Goal: Information Seeking & Learning: Learn about a topic

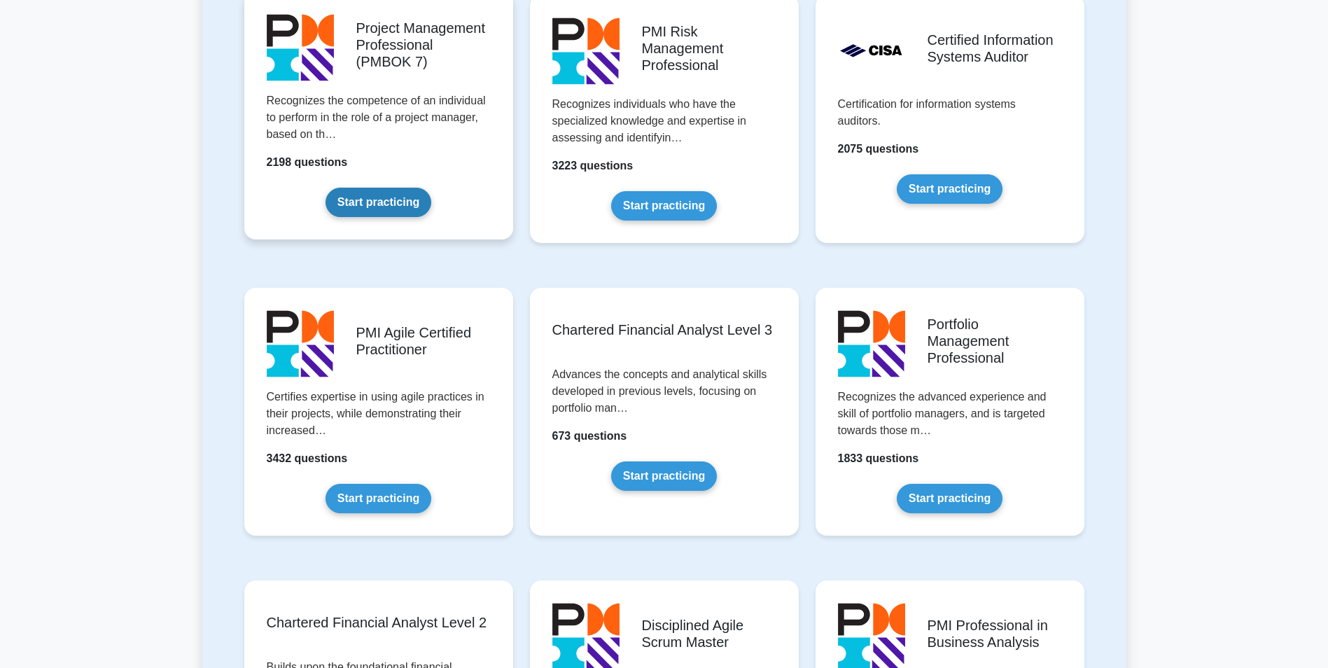
scroll to position [1074, 0]
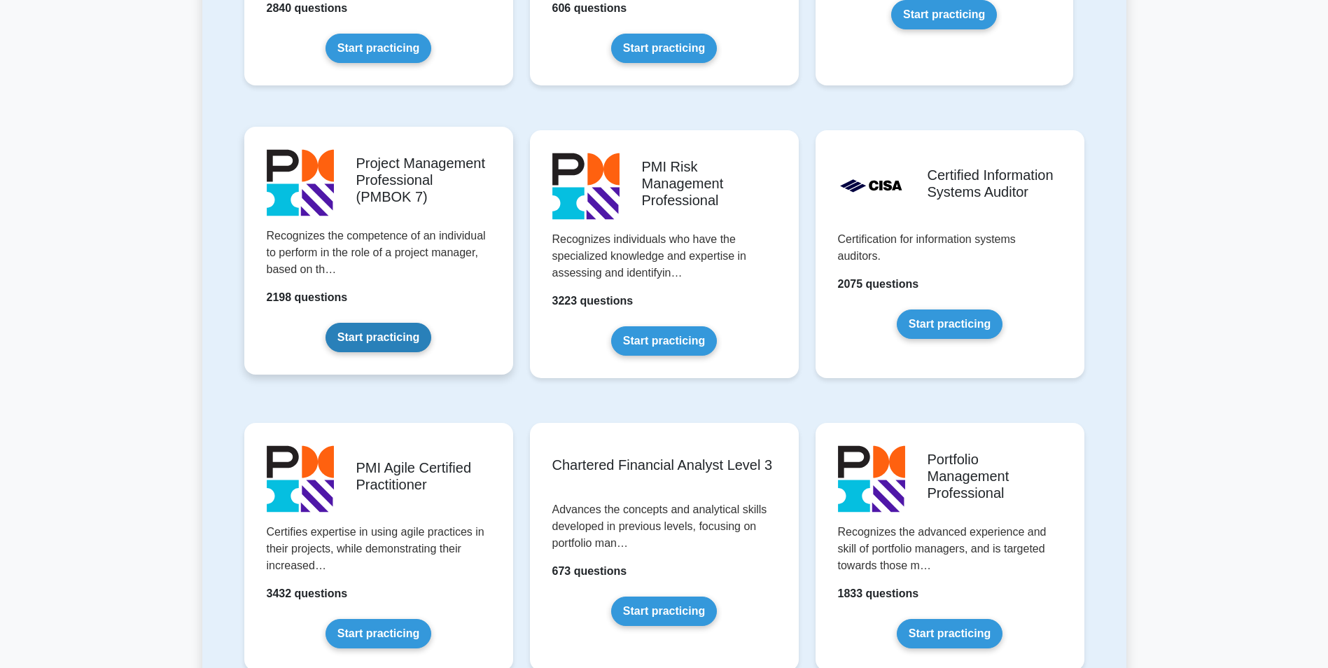
click at [356, 323] on link "Start practicing" at bounding box center [378, 337] width 106 height 29
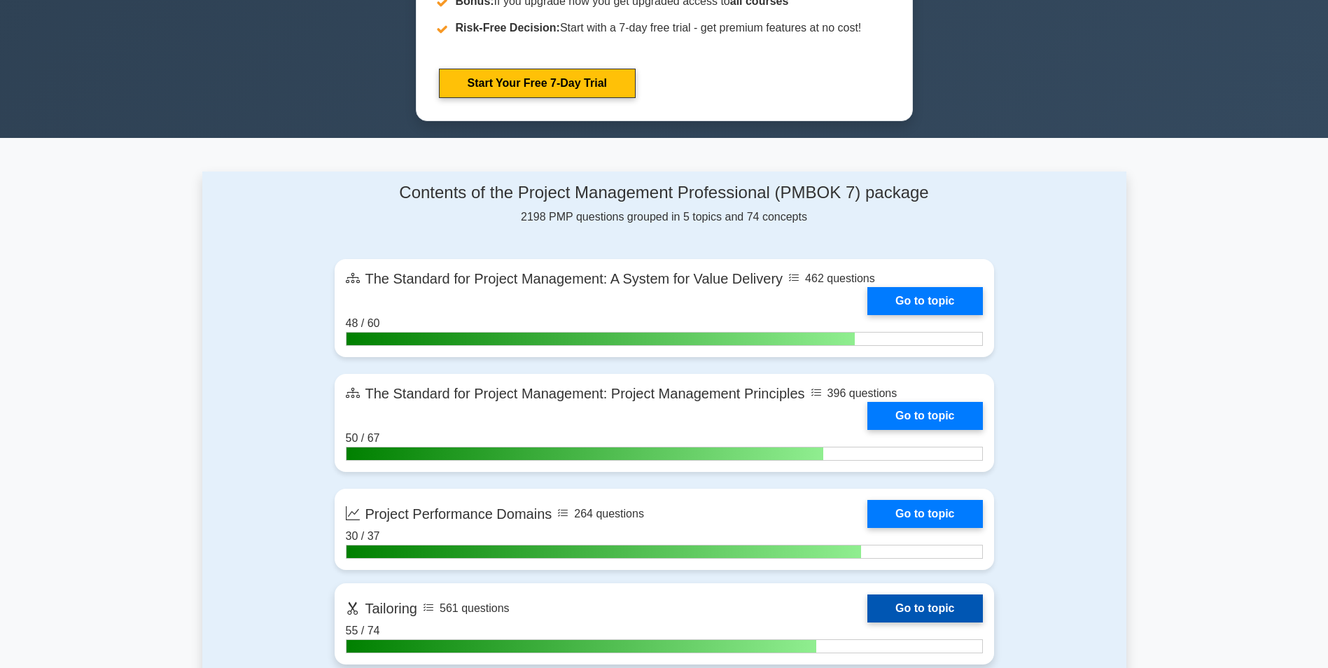
scroll to position [840, 0]
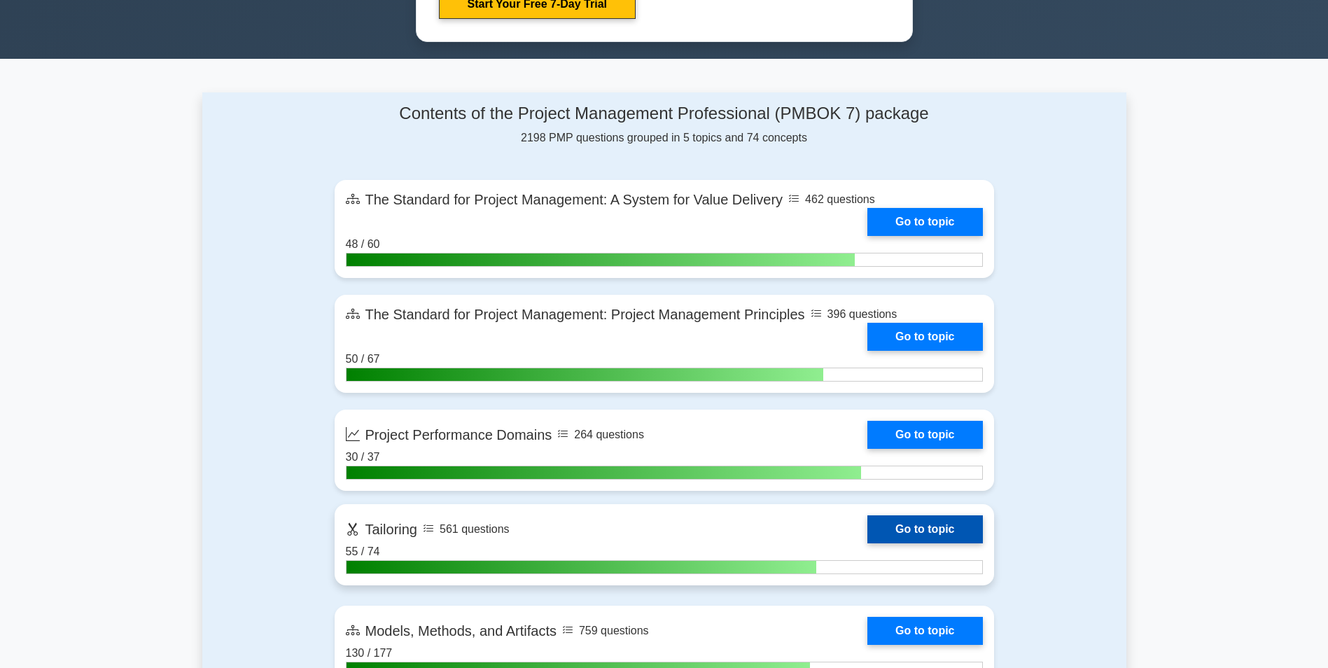
click at [909, 525] on link "Go to topic" at bounding box center [924, 529] width 115 height 28
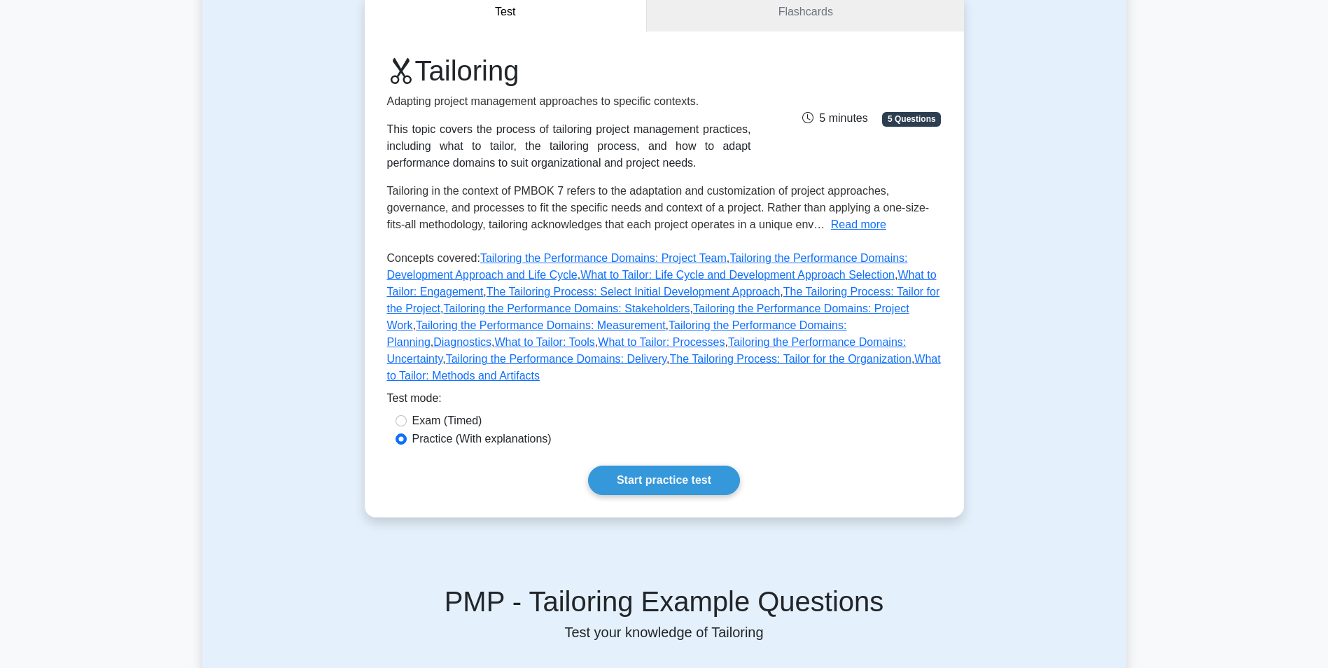
scroll to position [280, 0]
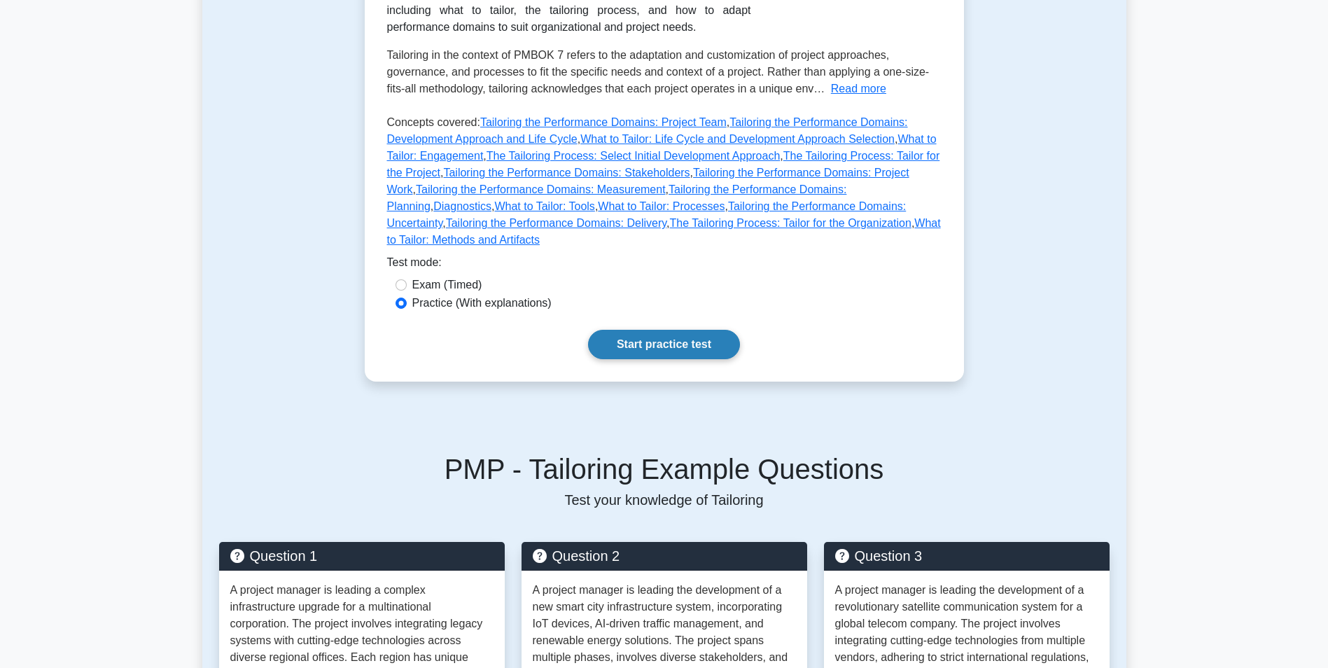
click at [653, 335] on link "Start practice test" at bounding box center [664, 344] width 152 height 29
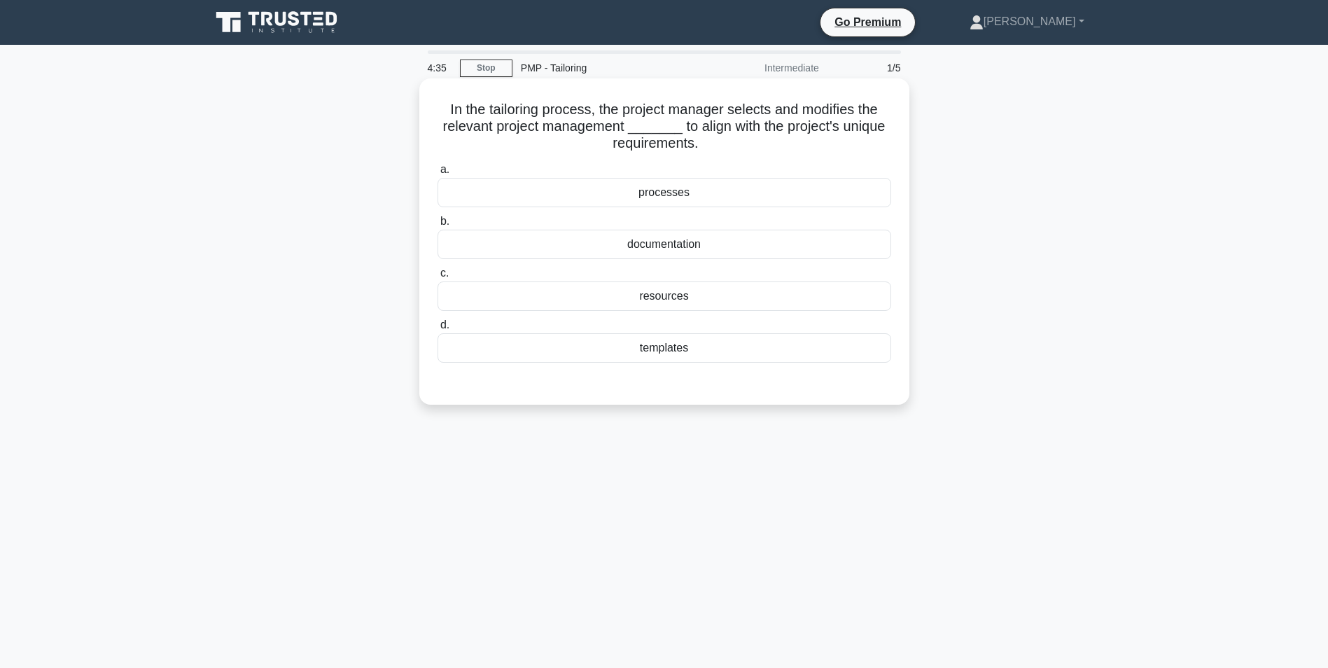
click at [682, 190] on div "processes" at bounding box center [663, 192] width 453 height 29
click at [437, 174] on input "a. processes" at bounding box center [437, 169] width 0 height 9
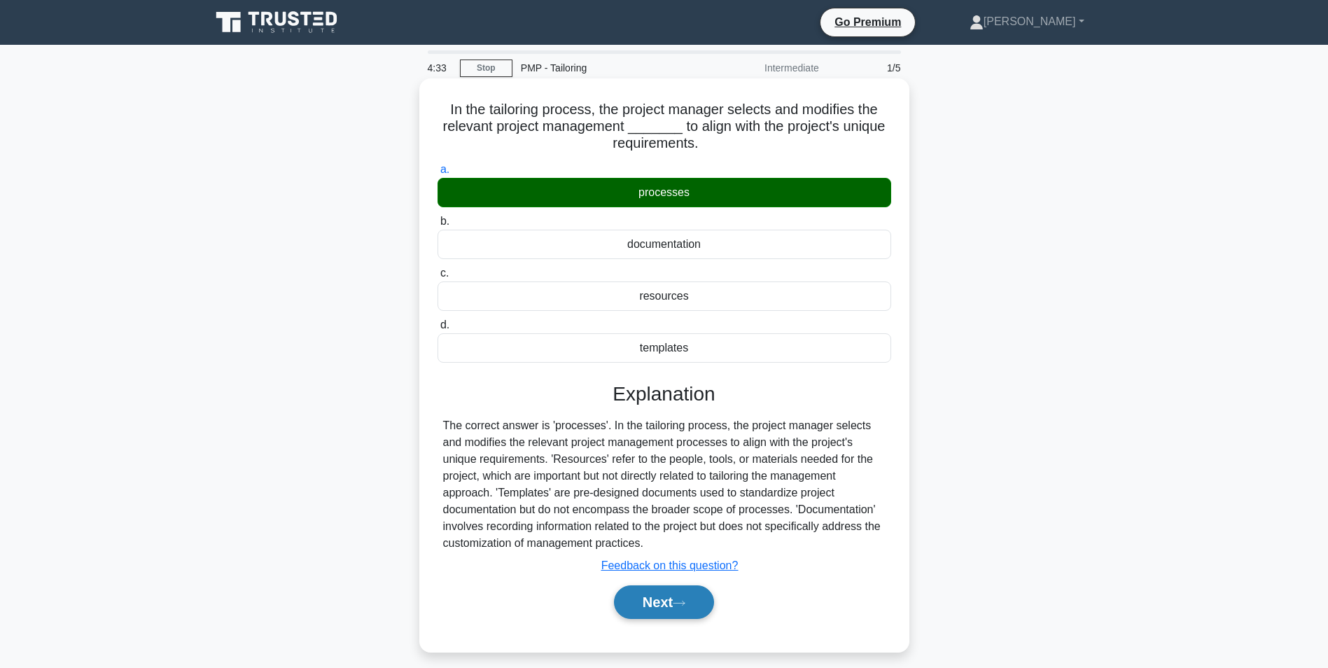
click at [691, 605] on button "Next" at bounding box center [664, 602] width 100 height 34
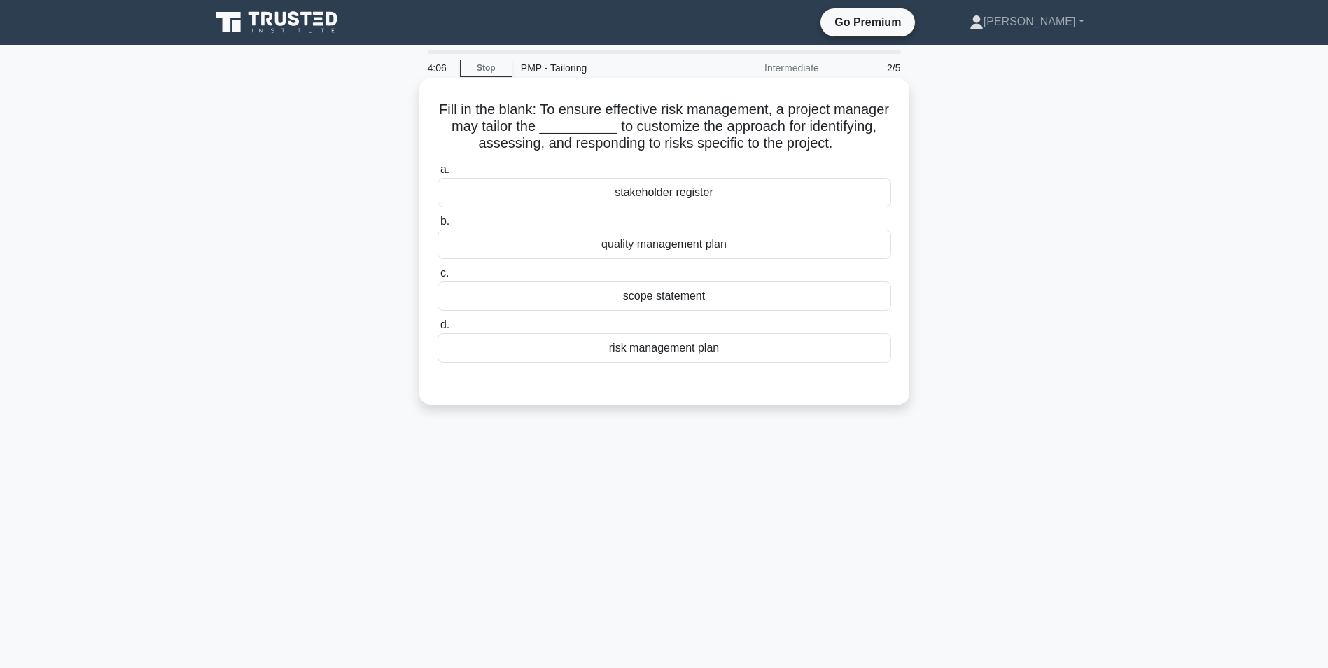
click at [649, 363] on div "risk management plan" at bounding box center [663, 347] width 453 height 29
click at [437, 330] on input "d. risk management plan" at bounding box center [437, 325] width 0 height 9
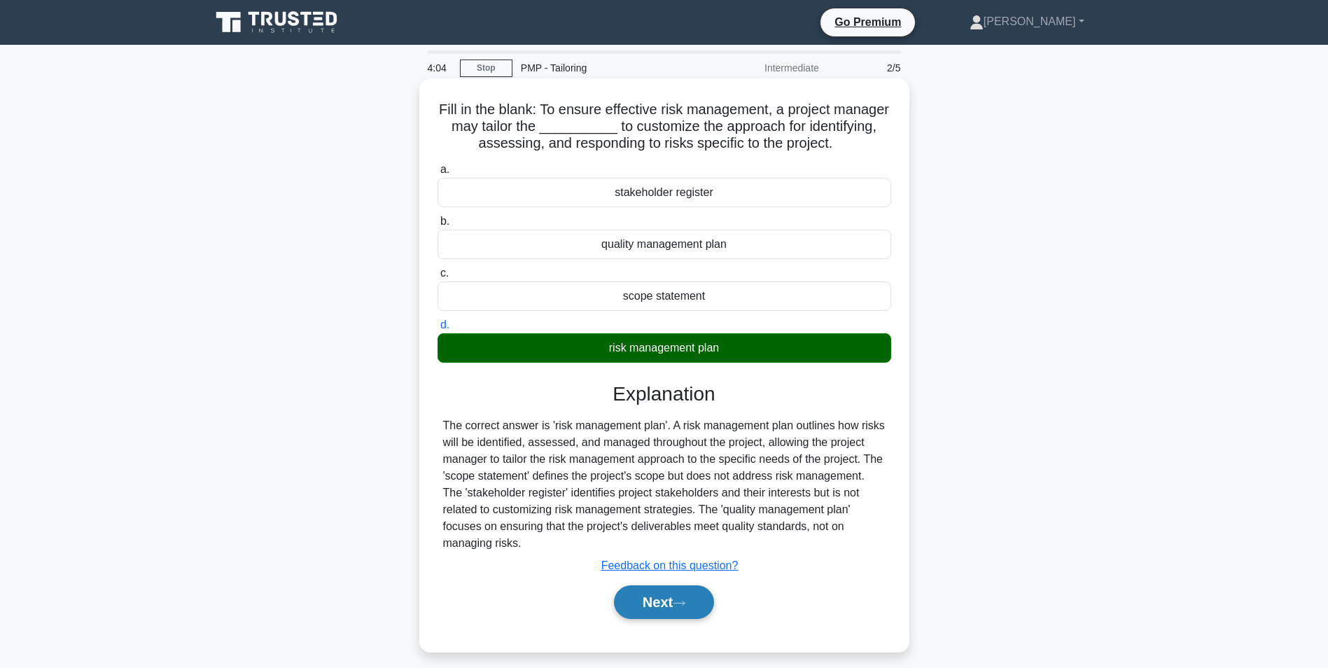
click at [677, 600] on button "Next" at bounding box center [664, 602] width 100 height 34
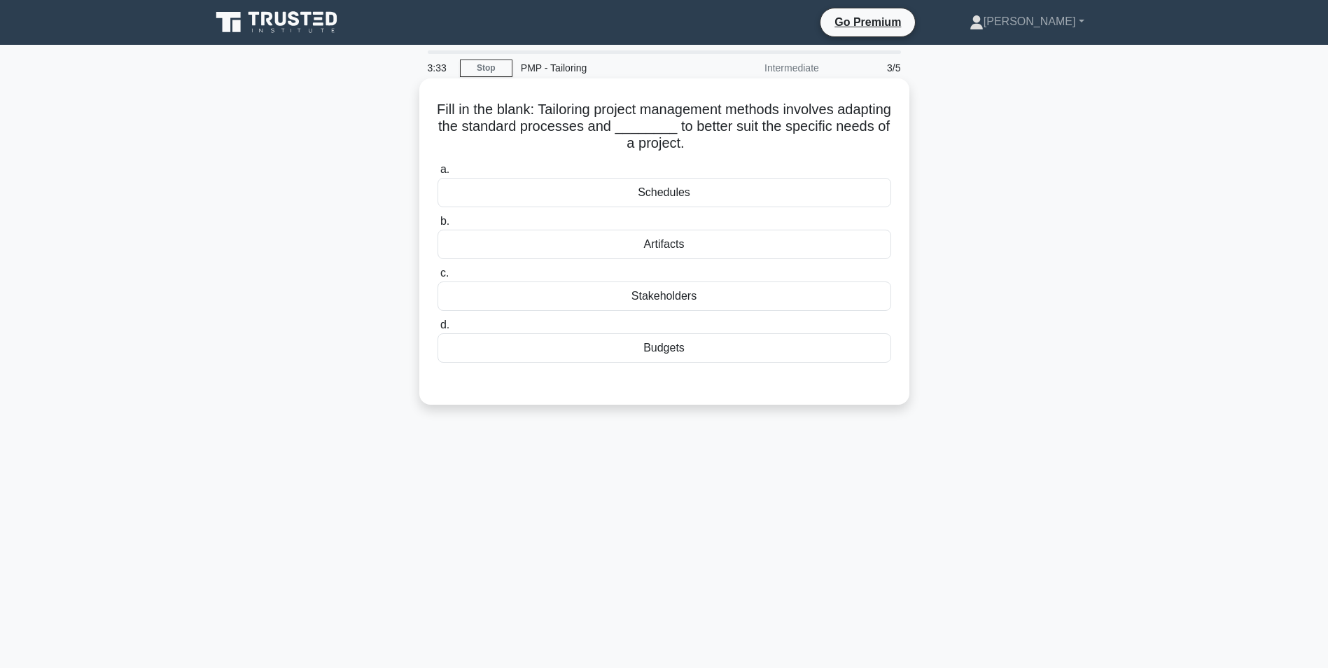
click at [677, 246] on div "Artifacts" at bounding box center [663, 244] width 453 height 29
click at [437, 226] on input "b. Artifacts" at bounding box center [437, 221] width 0 height 9
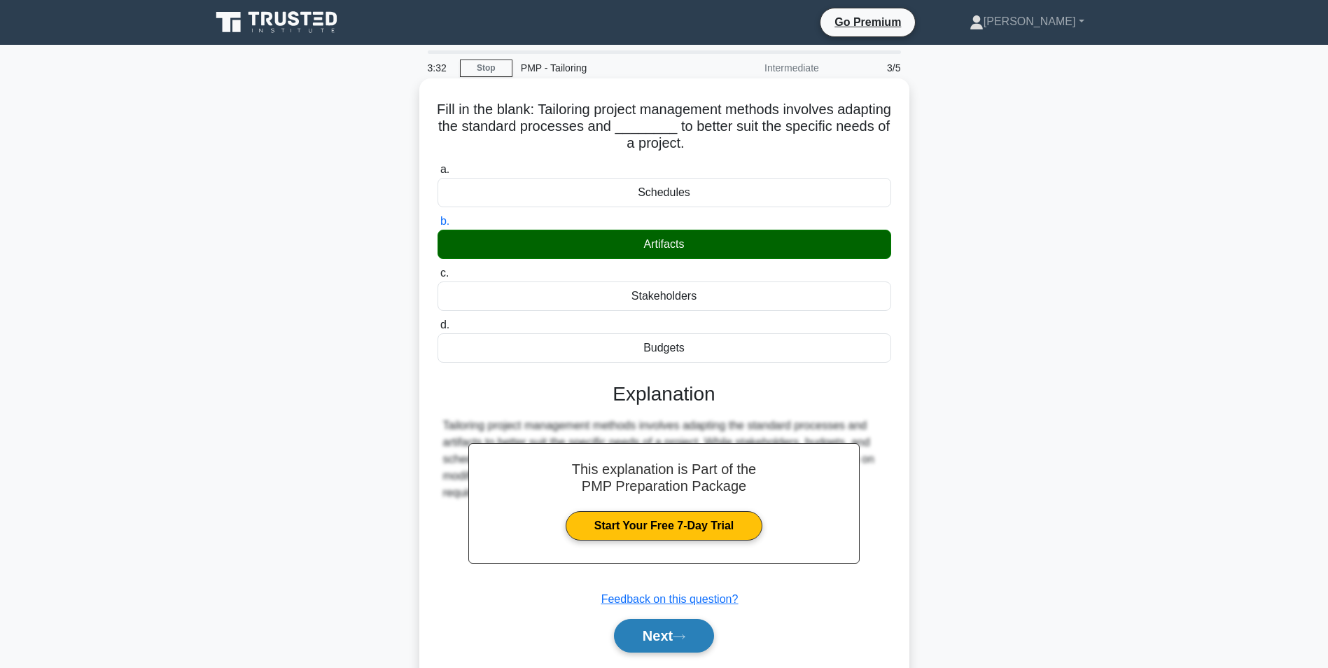
click at [694, 639] on button "Next" at bounding box center [664, 636] width 100 height 34
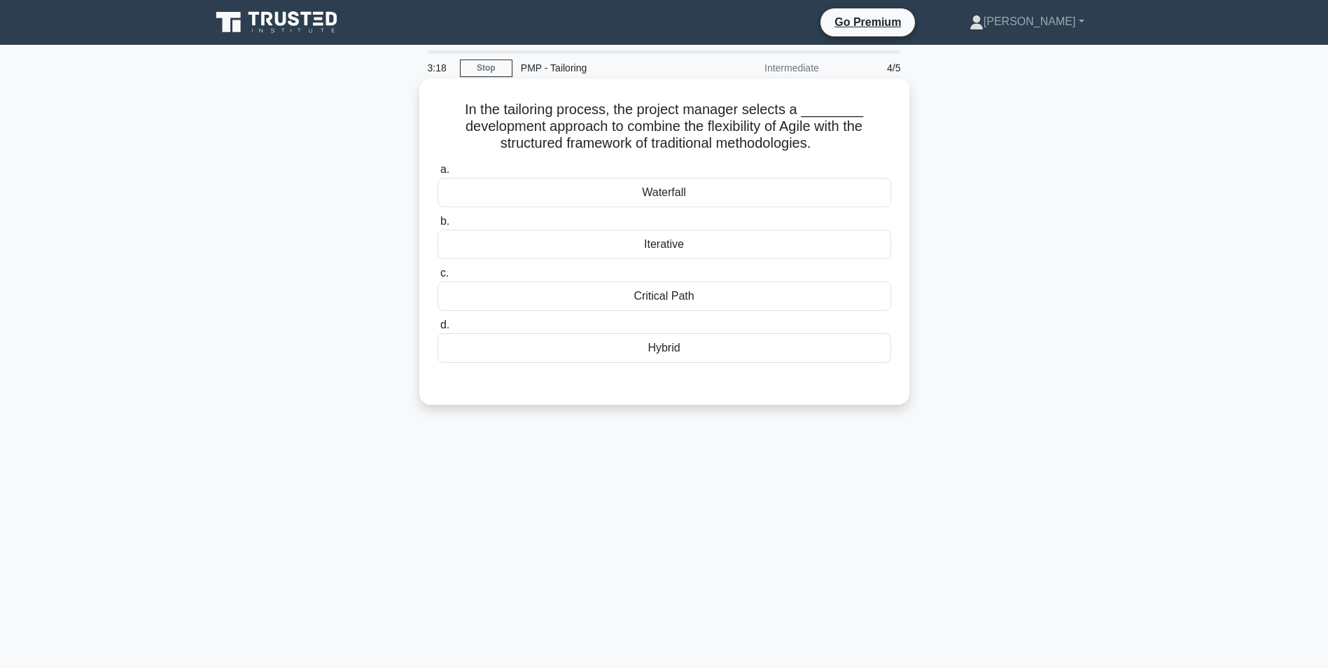
click at [673, 351] on div "Hybrid" at bounding box center [663, 347] width 453 height 29
click at [437, 330] on input "d. Hybrid" at bounding box center [437, 325] width 0 height 9
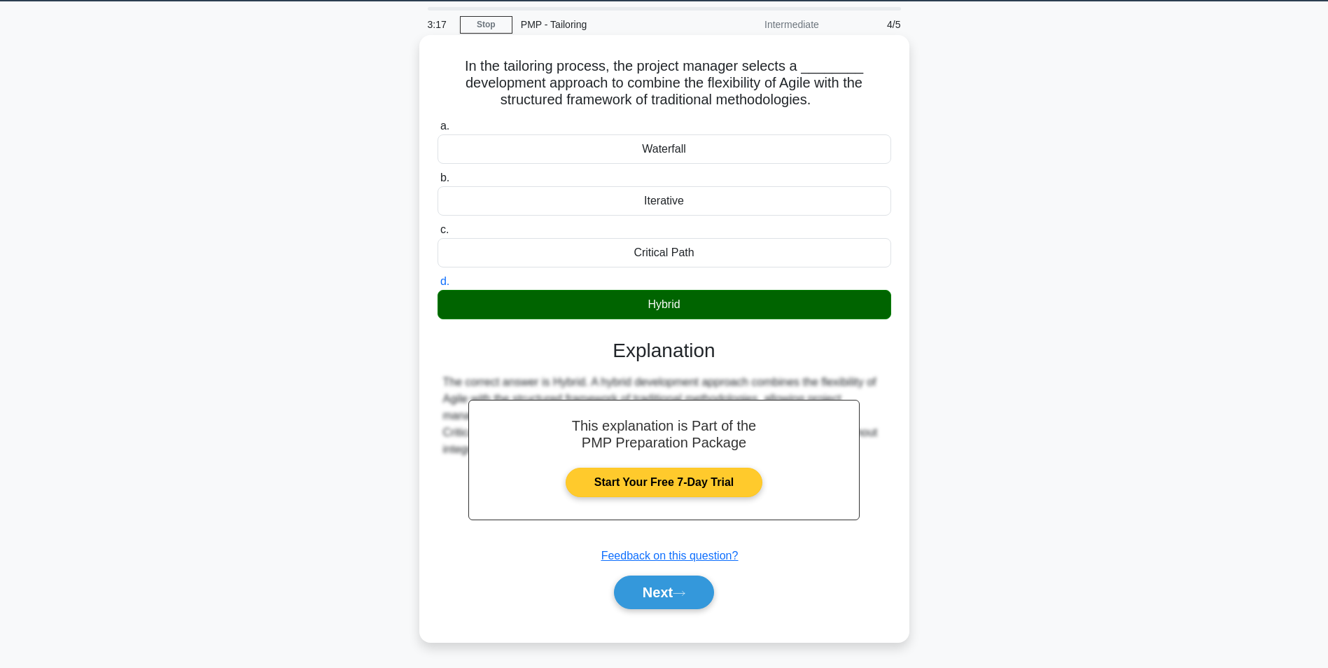
scroll to position [88, 0]
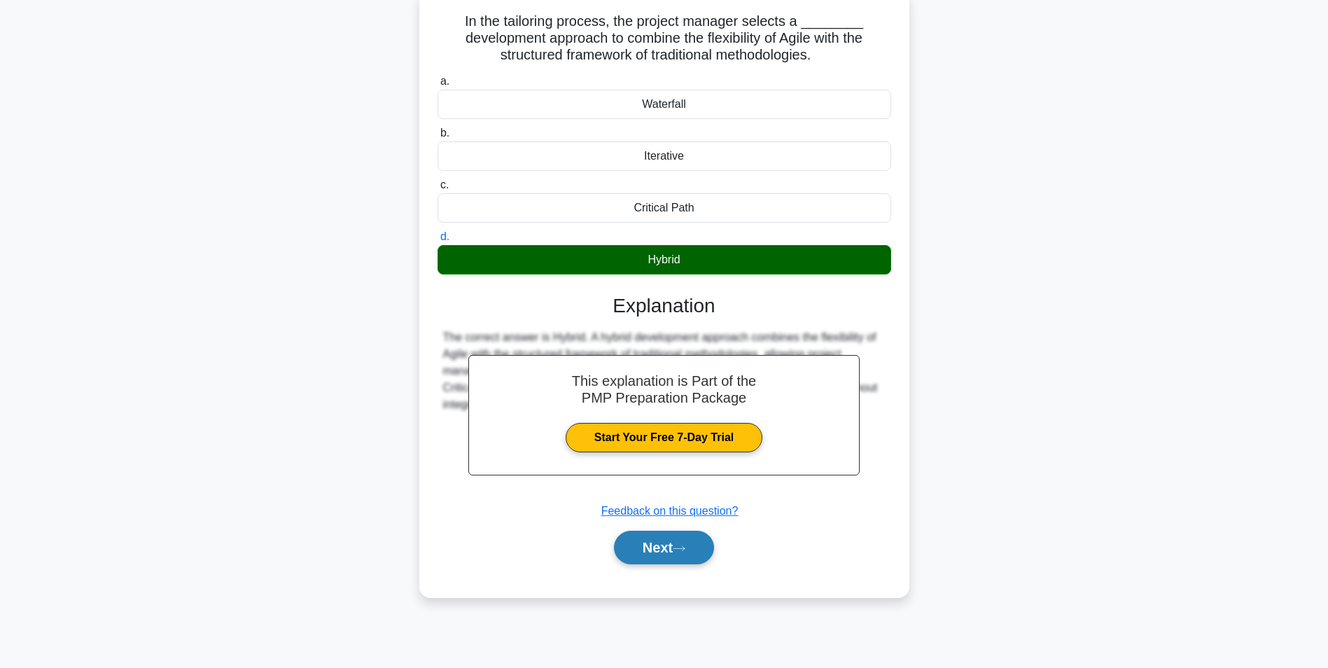
click at [684, 549] on icon at bounding box center [679, 548] width 13 height 8
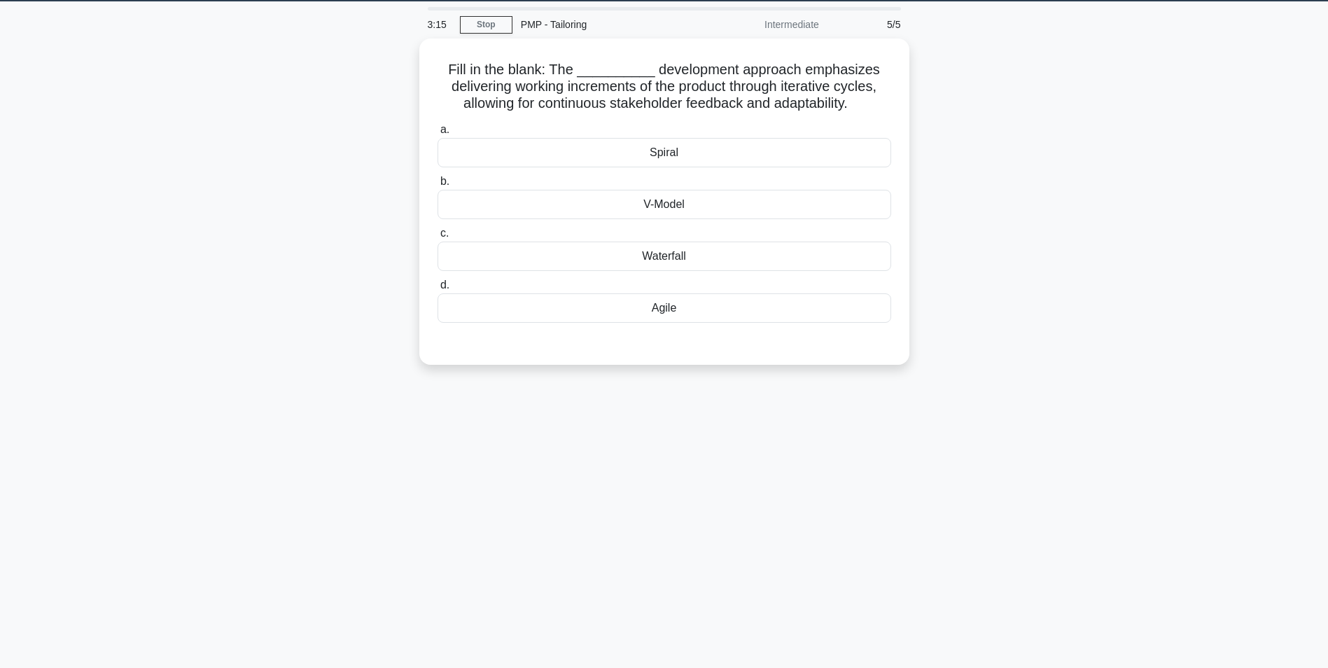
scroll to position [0, 0]
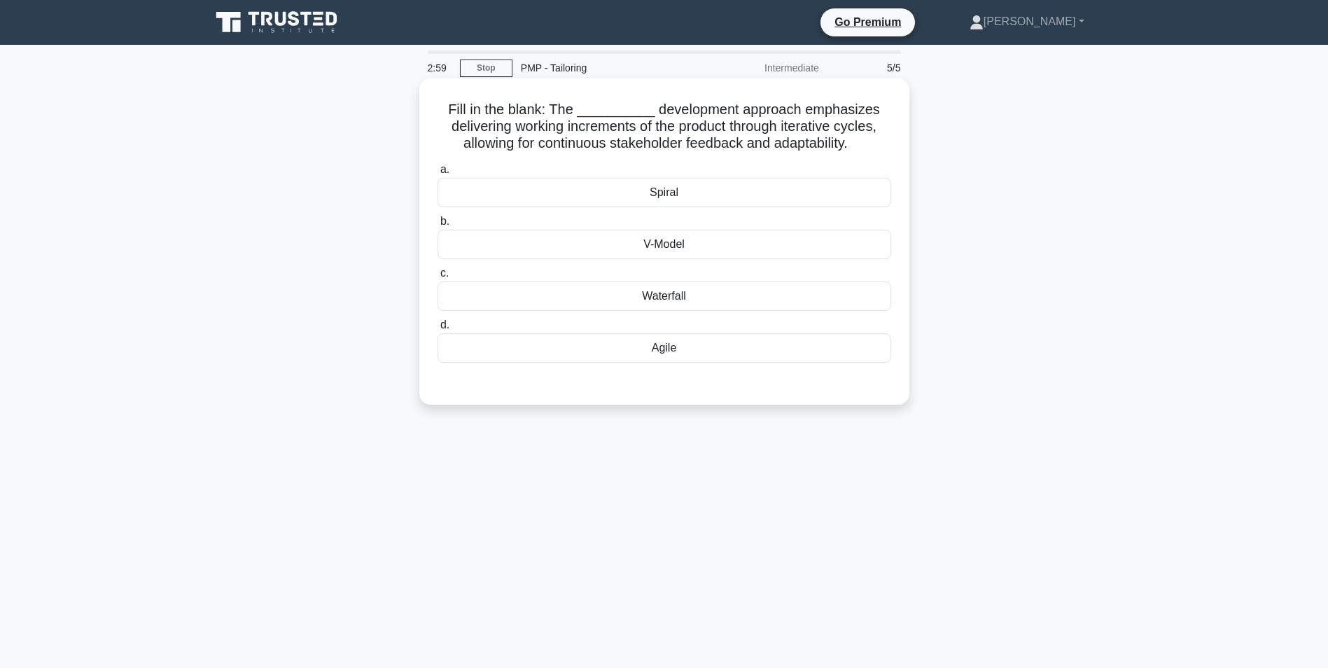
click at [680, 348] on div "Agile" at bounding box center [663, 347] width 453 height 29
click at [437, 330] on input "d. Agile" at bounding box center [437, 325] width 0 height 9
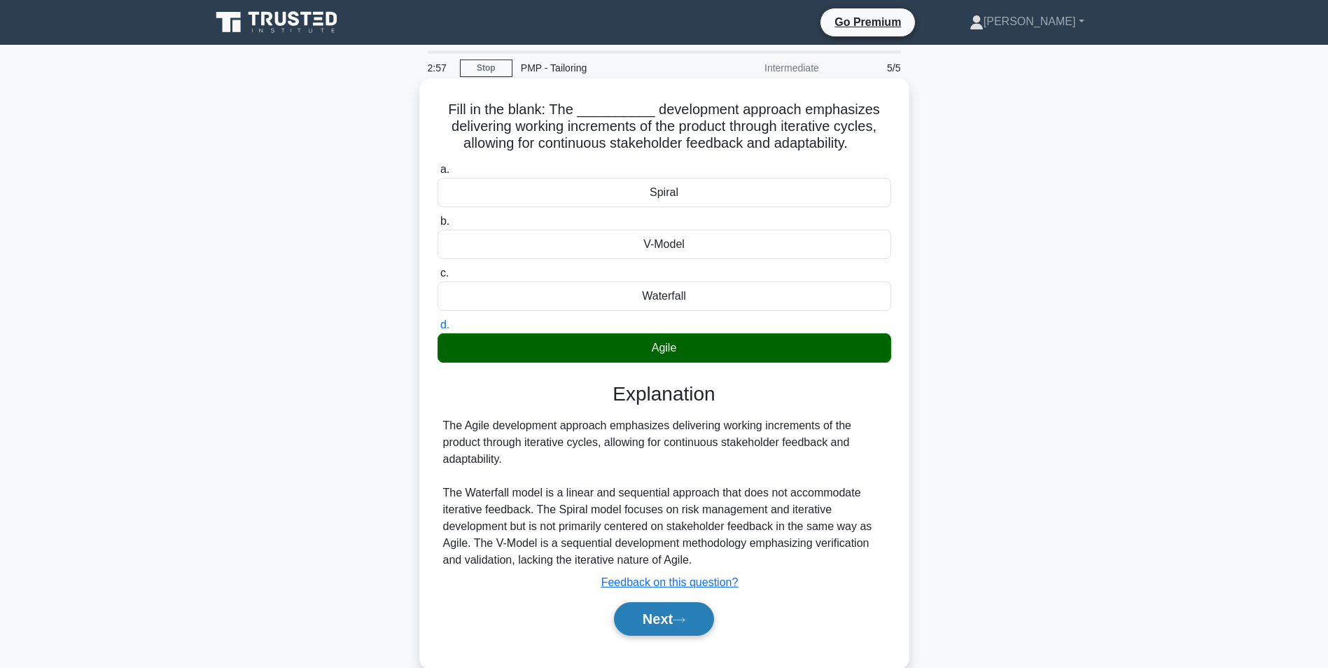
click at [691, 630] on button "Next" at bounding box center [664, 619] width 100 height 34
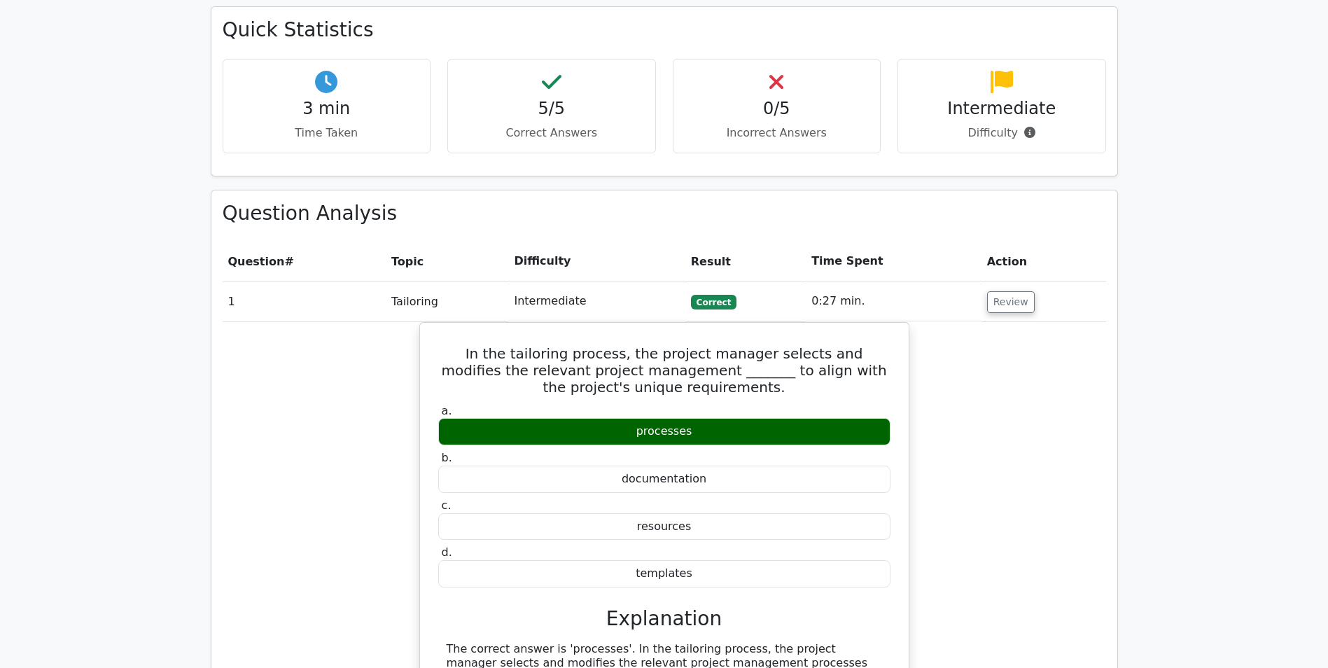
scroll to position [840, 0]
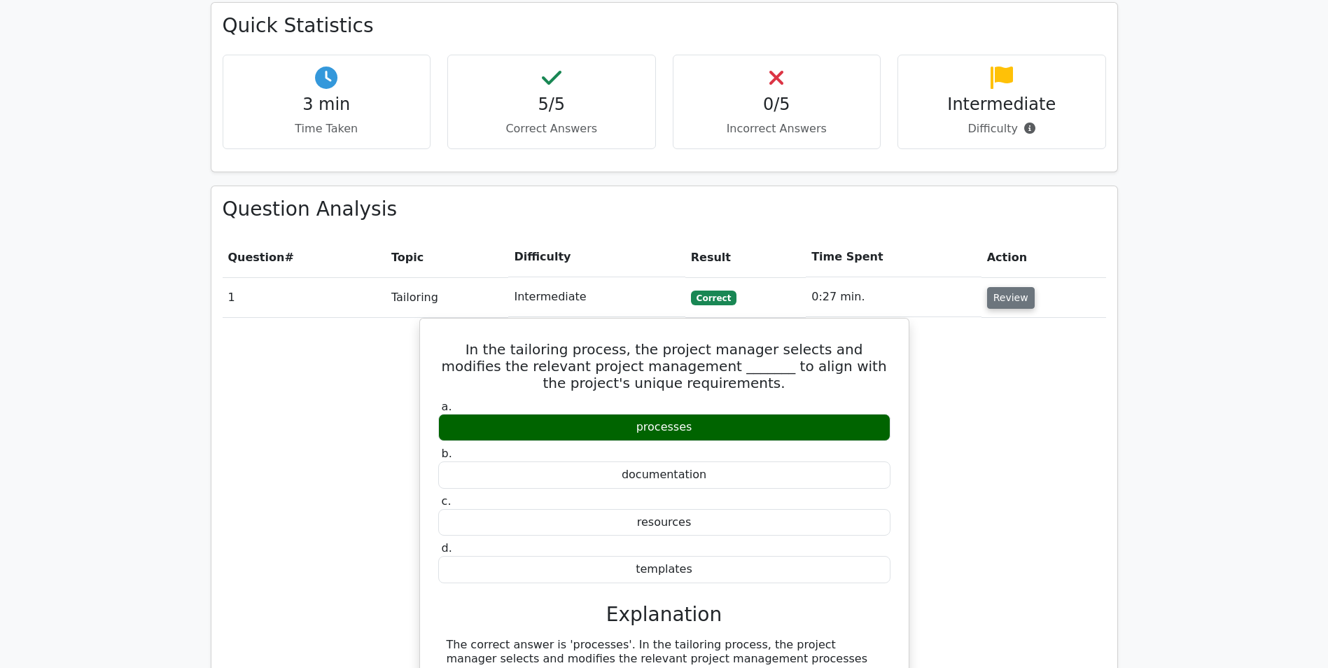
click at [997, 287] on button "Review" at bounding box center [1011, 298] width 48 height 22
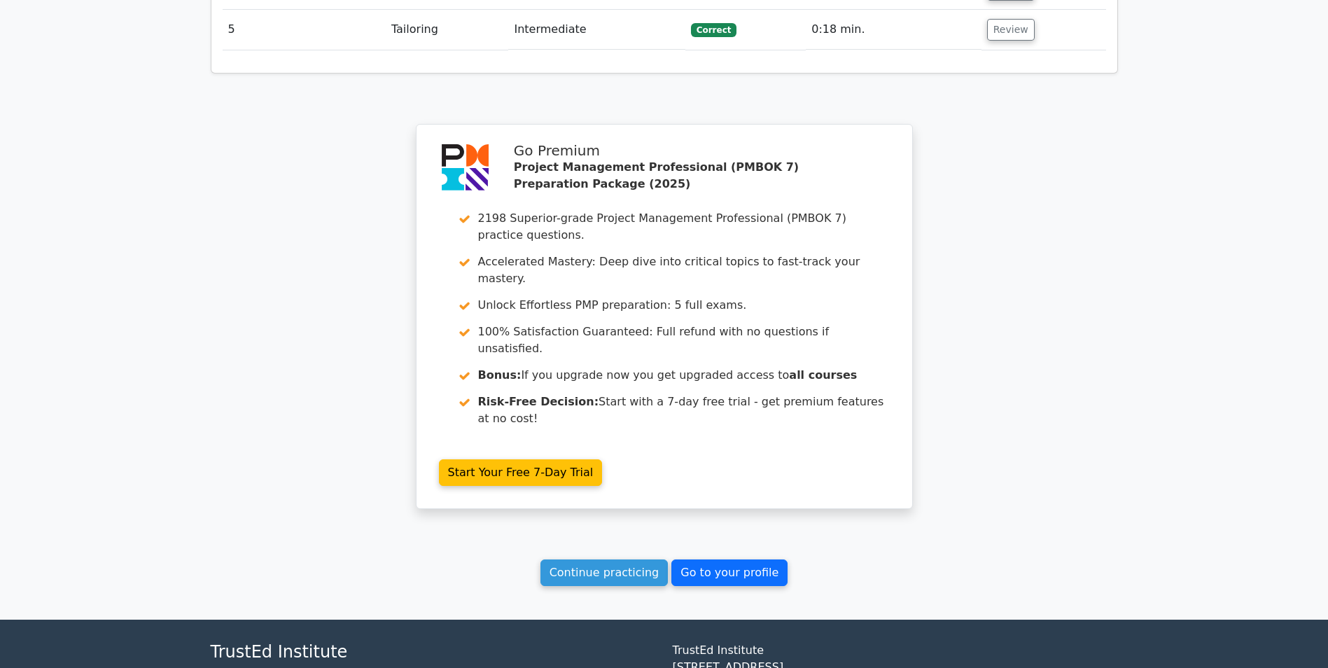
scroll to position [1288, 0]
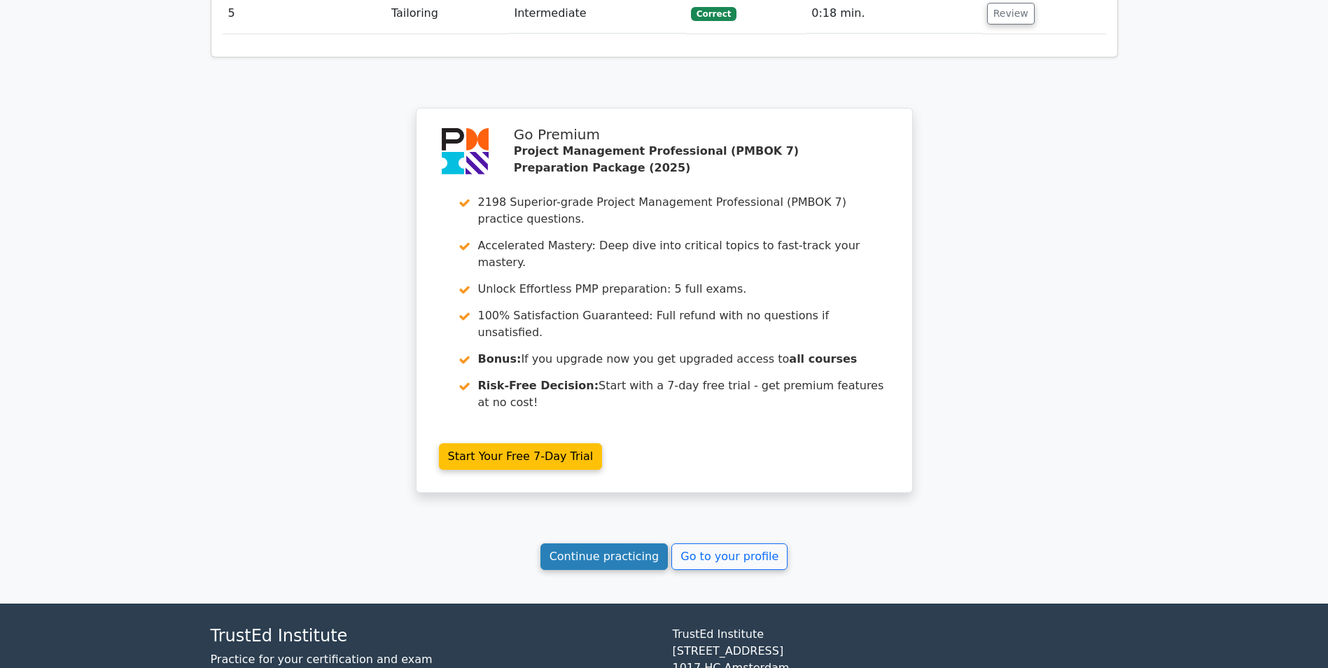
click at [624, 543] on link "Continue practicing" at bounding box center [604, 556] width 128 height 27
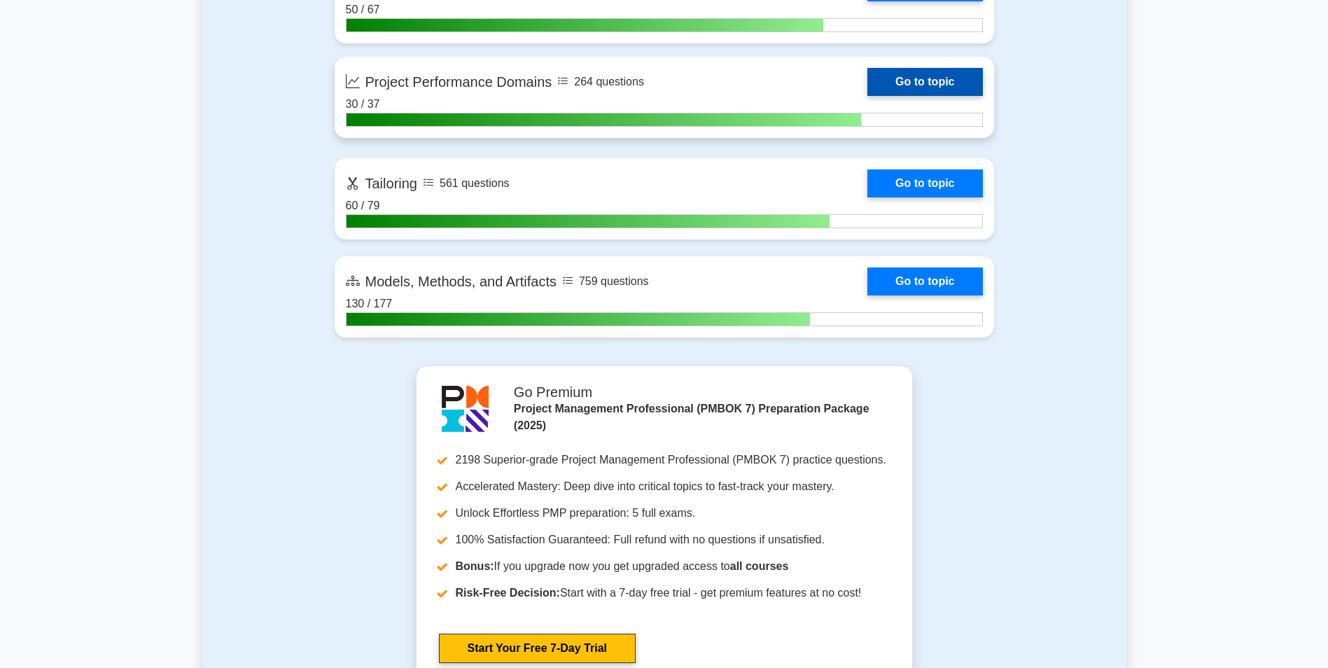
scroll to position [1190, 0]
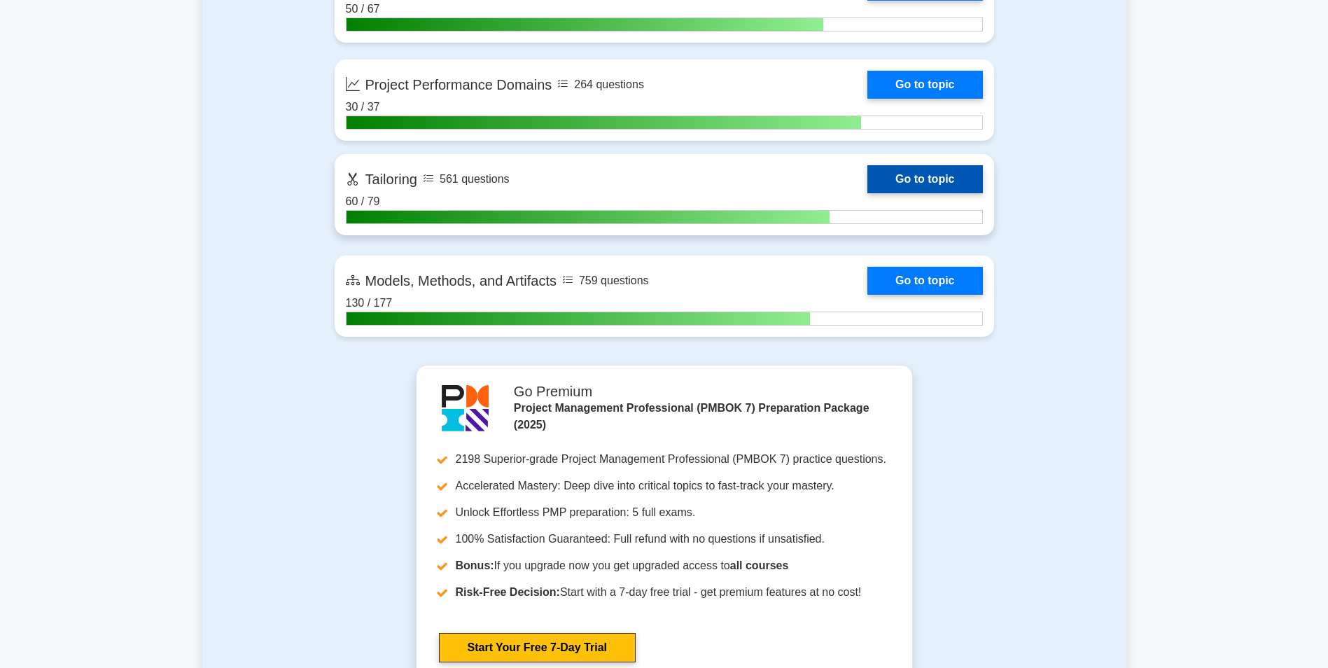
click at [911, 172] on link "Go to topic" at bounding box center [924, 179] width 115 height 28
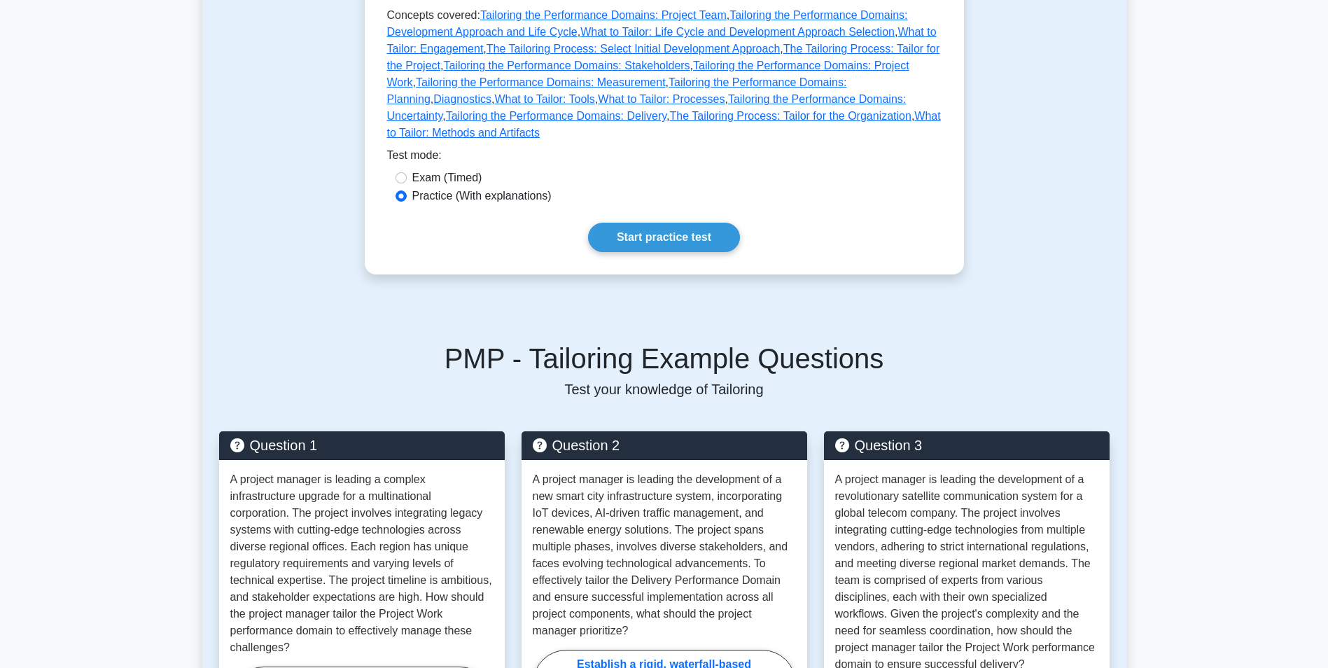
scroll to position [420, 0]
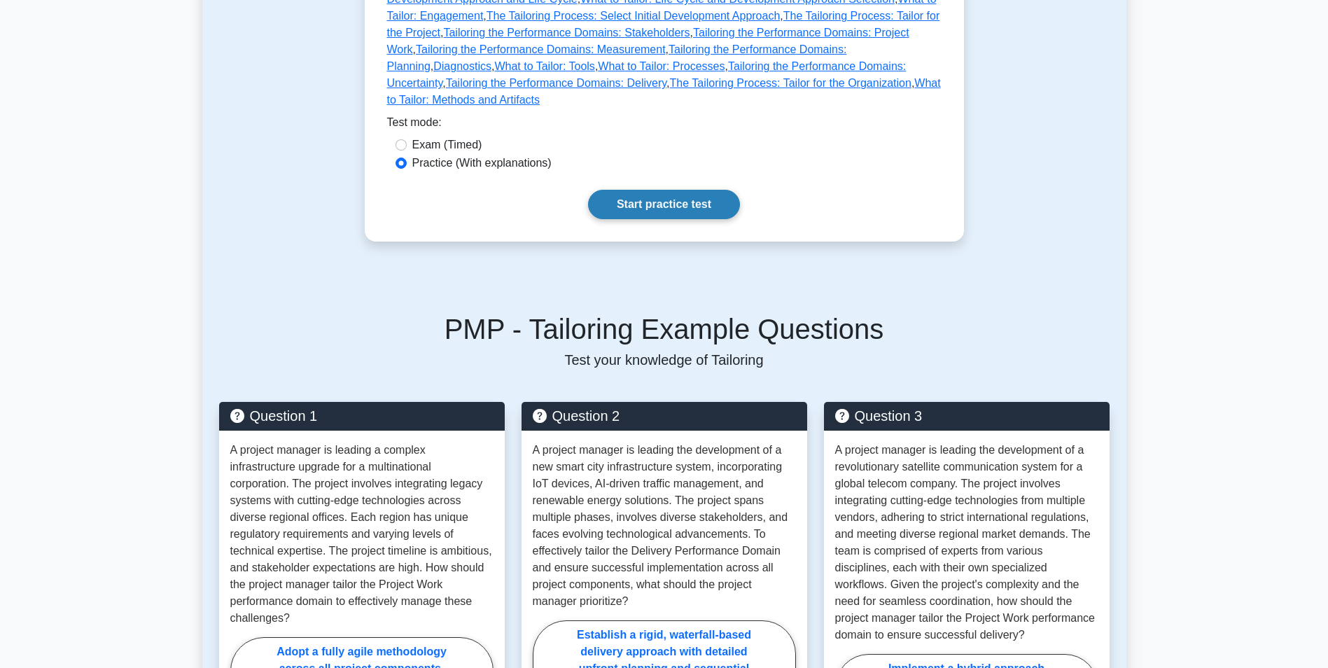
click at [677, 190] on link "Start practice test" at bounding box center [664, 204] width 152 height 29
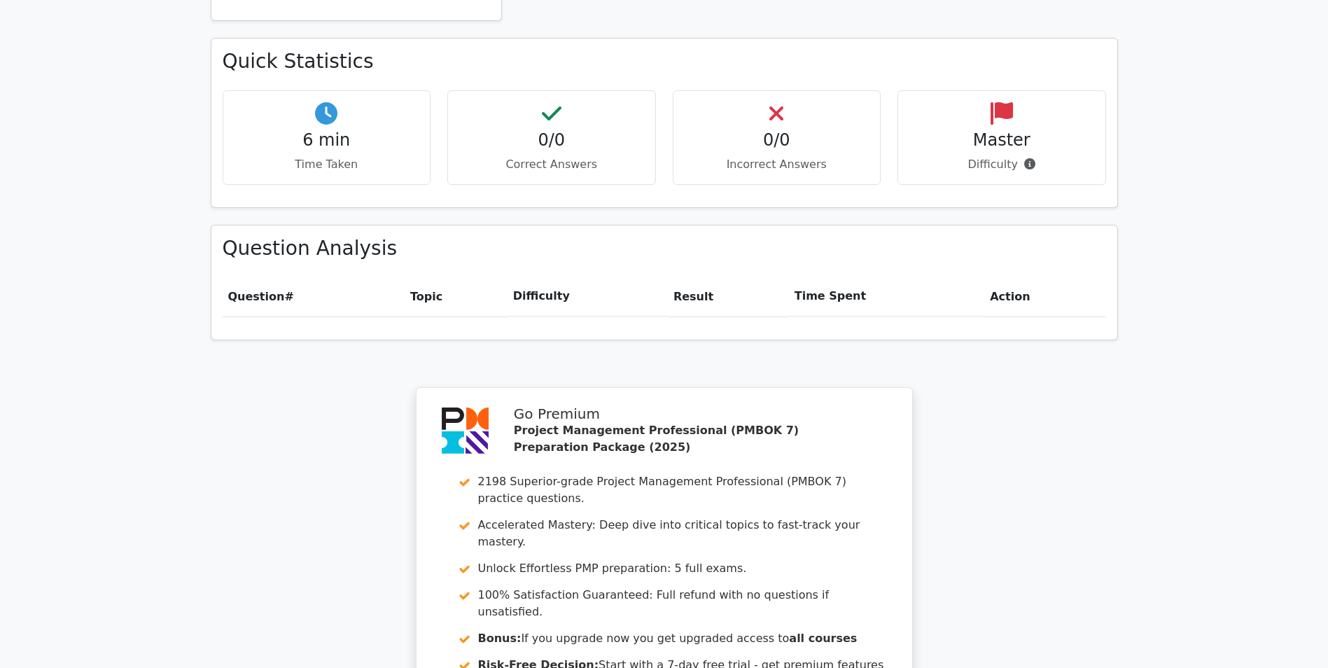
scroll to position [1087, 0]
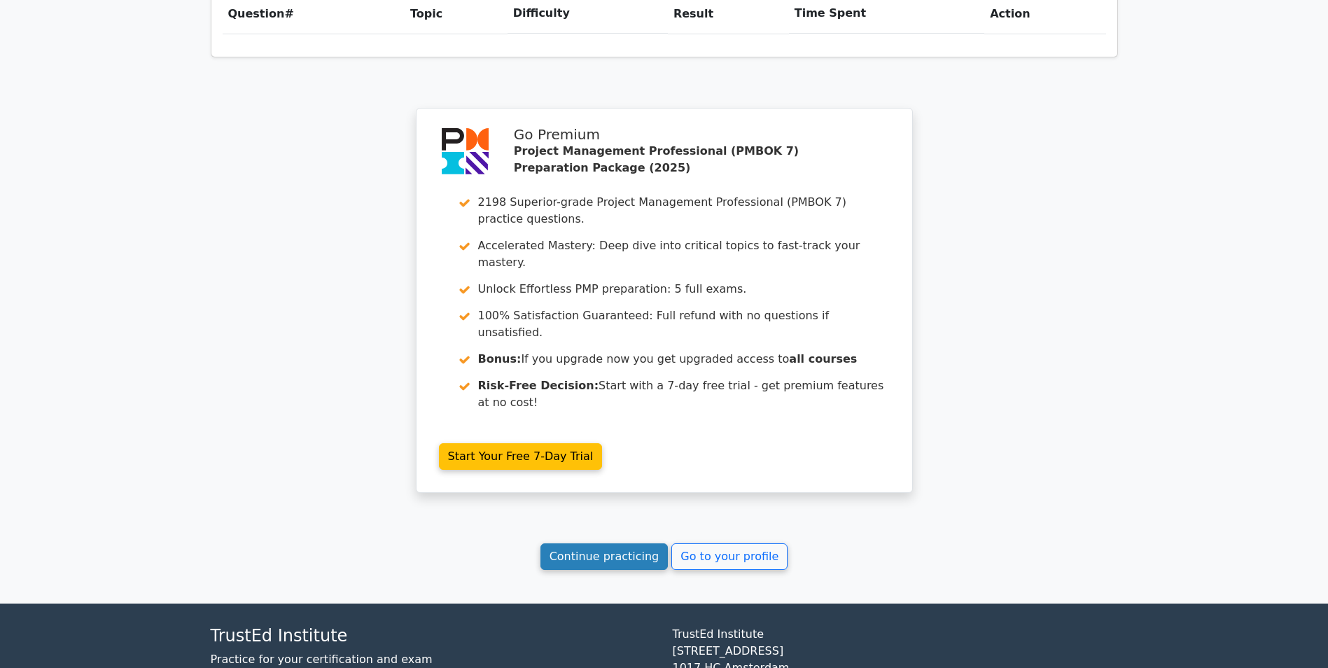
click at [620, 543] on link "Continue practicing" at bounding box center [604, 556] width 128 height 27
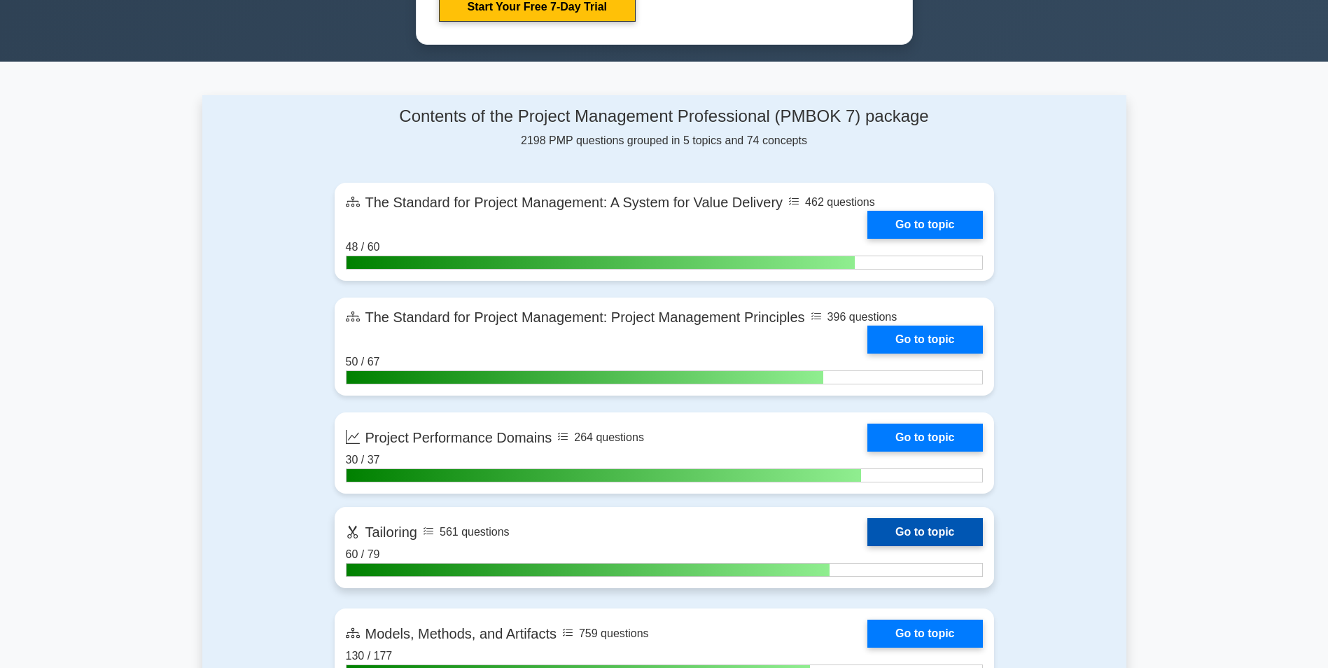
scroll to position [840, 0]
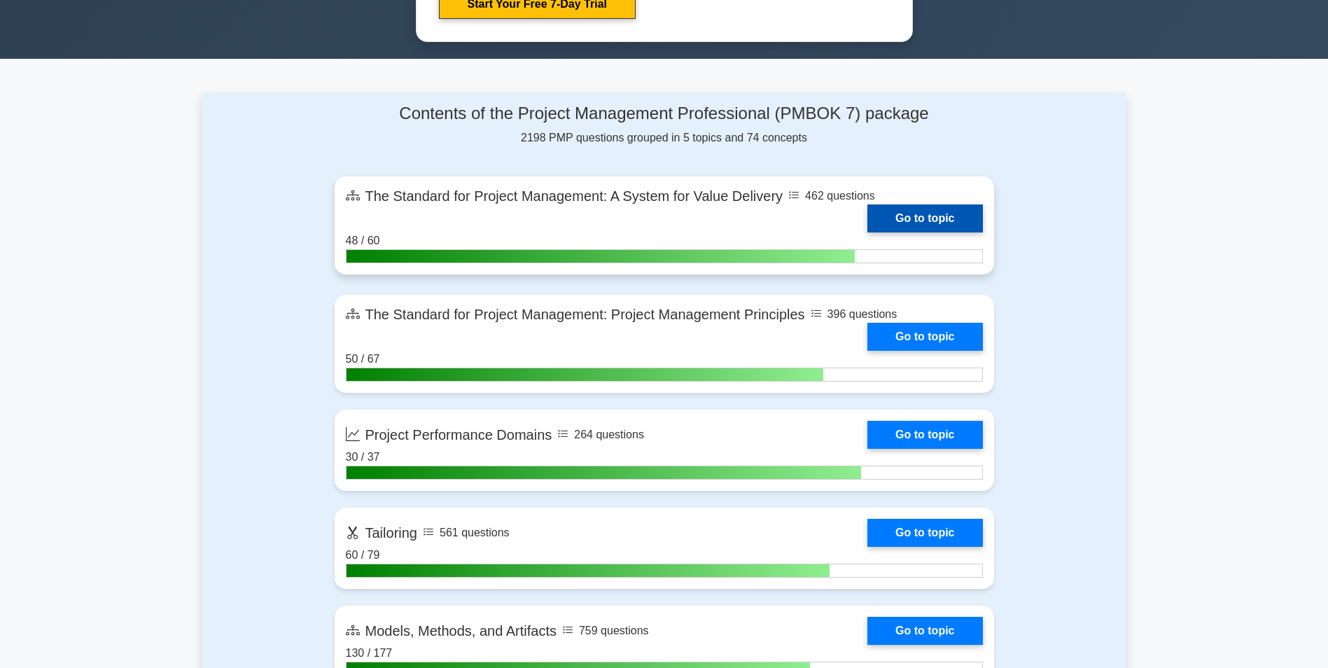
click at [903, 213] on link "Go to topic" at bounding box center [924, 218] width 115 height 28
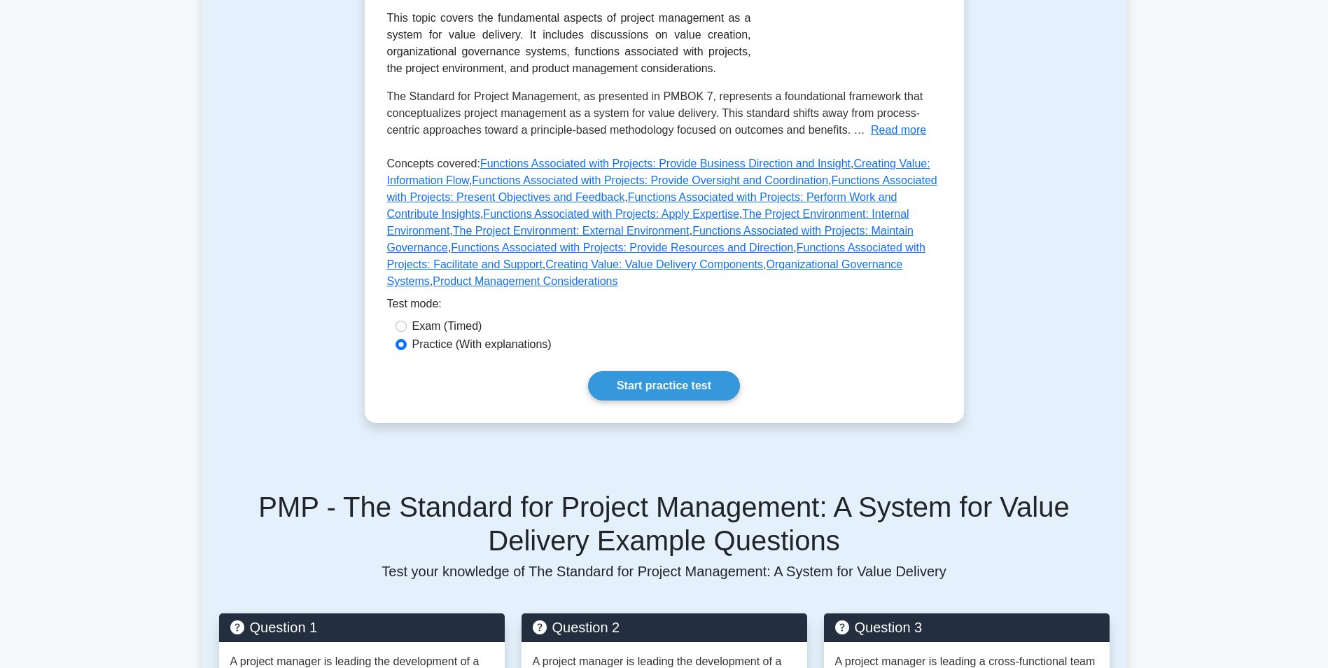
scroll to position [420, 0]
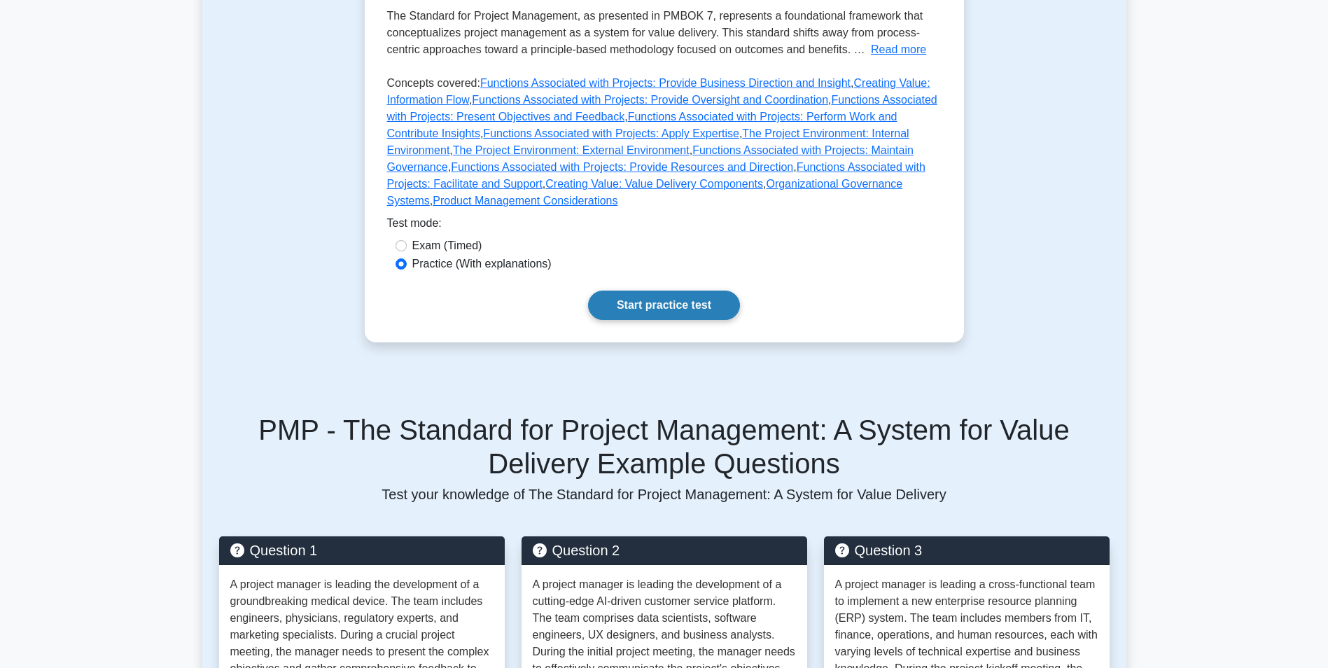
click at [680, 290] on link "Start practice test" at bounding box center [664, 304] width 152 height 29
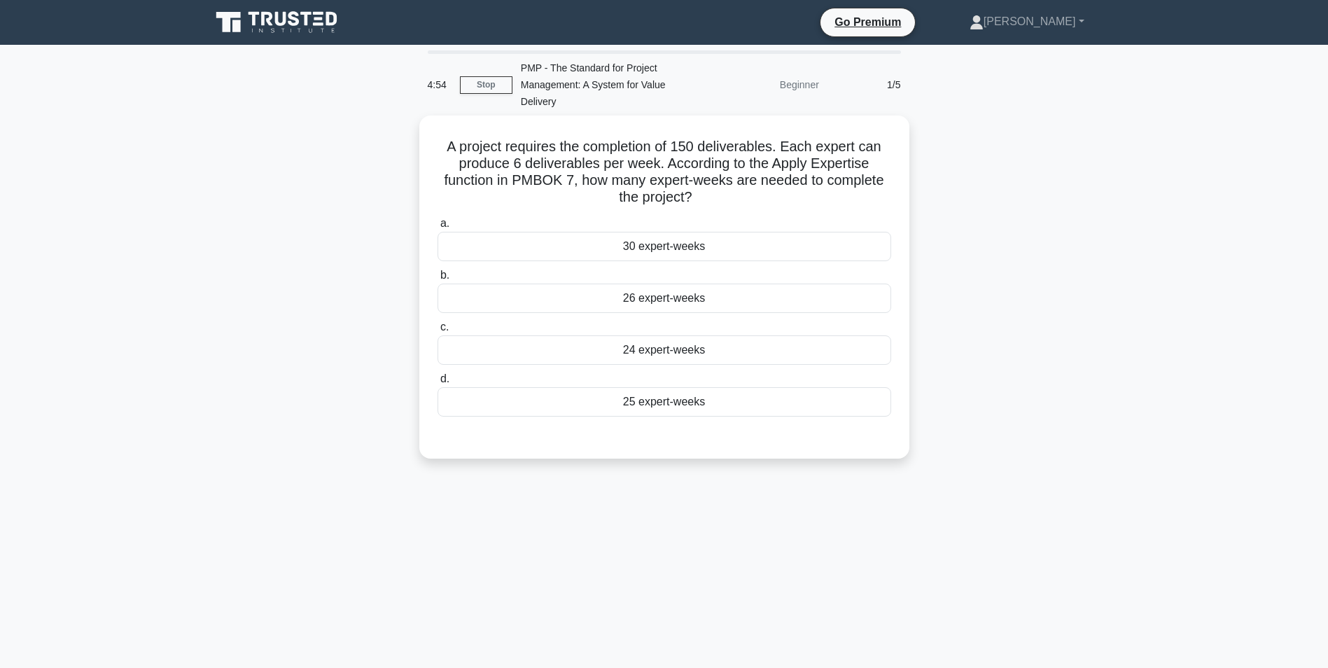
click at [247, 15] on icon at bounding box center [278, 22] width 134 height 27
